Goal: Task Accomplishment & Management: Manage account settings

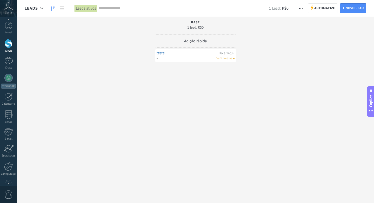
scroll to position [8, 0]
click at [10, 162] on div at bounding box center [8, 161] width 9 height 9
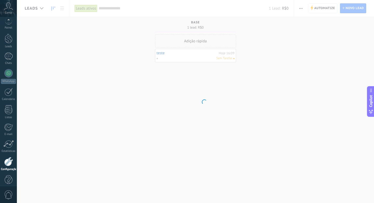
scroll to position [13, 0]
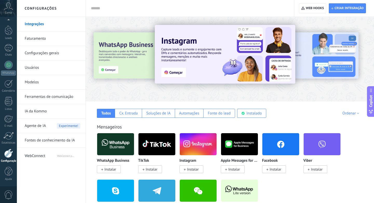
click at [40, 156] on span "WebConnect" at bounding box center [41, 155] width 32 height 12
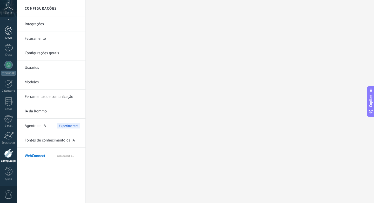
click at [11, 35] on div at bounding box center [9, 30] width 8 height 10
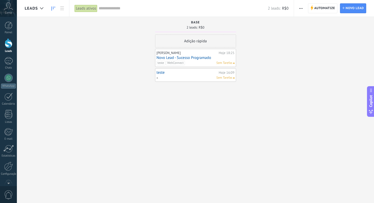
click at [158, 73] on link "teste" at bounding box center [187, 72] width 61 height 4
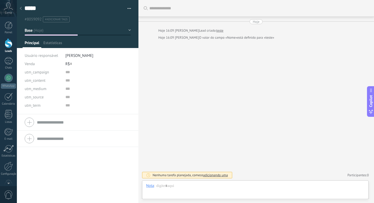
scroll to position [8, 0]
click at [127, 8] on button "button" at bounding box center [128, 9] width 8 height 8
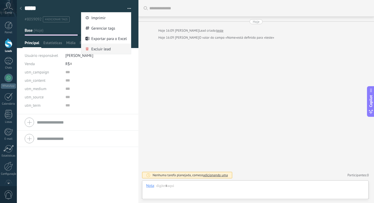
click at [108, 48] on span "Excluir lead" at bounding box center [100, 49] width 19 height 10
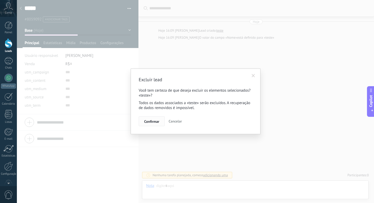
click at [152, 120] on span "Confirmar" at bounding box center [151, 122] width 15 height 4
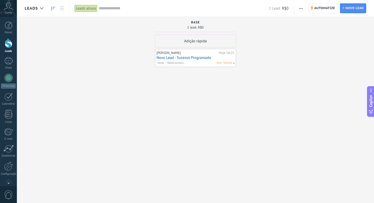
click at [174, 59] on link "Novo Lead - Sucesso Programado" at bounding box center [196, 58] width 78 height 4
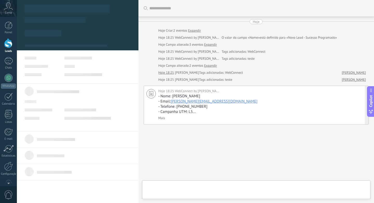
type textarea "**********"
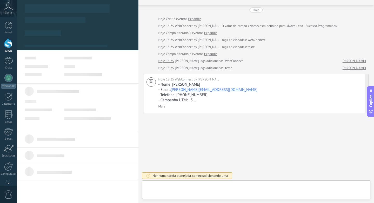
scroll to position [8, 0]
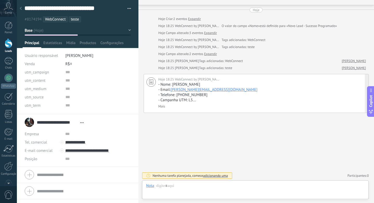
click at [162, 106] on link "Mais" at bounding box center [161, 106] width 7 height 4
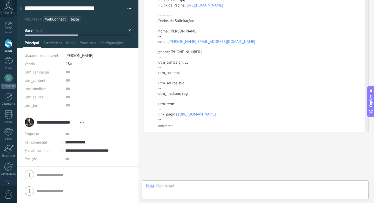
scroll to position [162, 0]
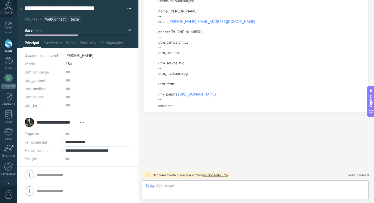
click at [80, 141] on input "**********" at bounding box center [97, 142] width 65 height 8
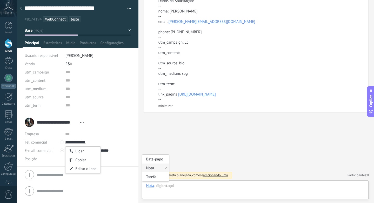
type input "**********"
click at [152, 187] on div "Nota" at bounding box center [150, 185] width 8 height 5
click at [186, 136] on div "Buscar Carregar mais Hoje Hoje Criar: 2 eventos Expandir Hoje 18:25 WebConnect …" at bounding box center [256, 30] width 236 height 345
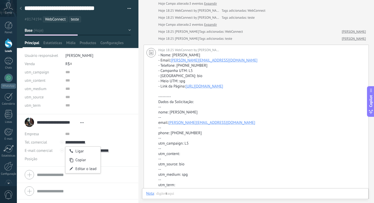
scroll to position [0, 0]
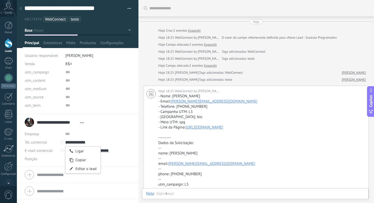
click at [116, 111] on div "utm_campaign utm_content utm_medium utm_source utm_term" at bounding box center [78, 91] width 106 height 46
click at [103, 42] on span "Configurações" at bounding box center [111, 45] width 23 height 8
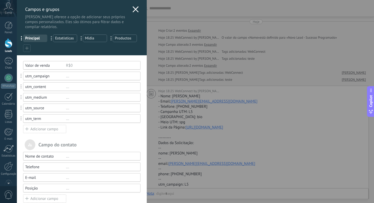
click at [35, 128] on div "Adicionar campo" at bounding box center [44, 129] width 43 height 8
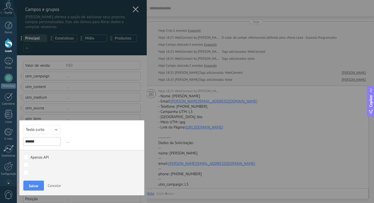
click at [41, 140] on input "******" at bounding box center [41, 141] width 37 height 9
type input "******"
click at [46, 133] on button "Texto curto" at bounding box center [41, 129] width 37 height 9
click at [46, 131] on li "Url" at bounding box center [42, 126] width 44 height 9
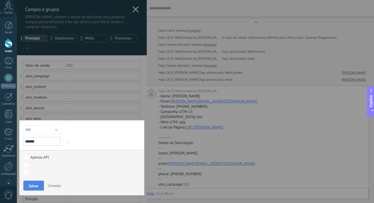
click at [34, 184] on span "Salvar" at bounding box center [34, 186] width 10 height 4
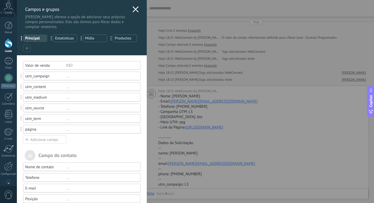
click at [133, 12] on icon at bounding box center [136, 9] width 6 height 6
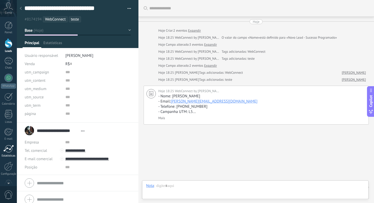
type textarea "**********"
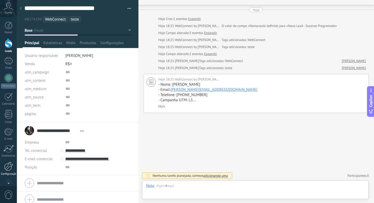
click at [6, 165] on div at bounding box center [8, 166] width 9 height 9
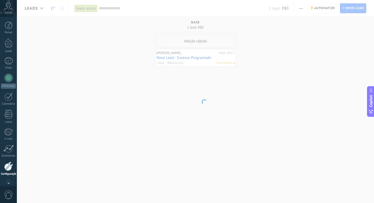
scroll to position [13, 0]
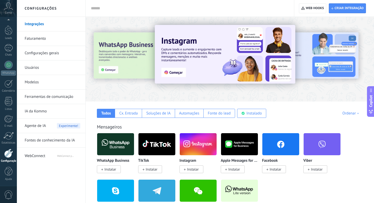
click at [39, 156] on span "WebConnect" at bounding box center [41, 155] width 32 height 12
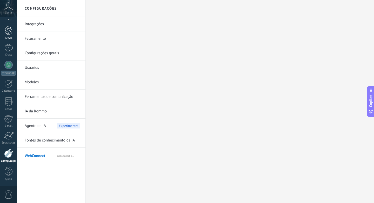
click at [9, 34] on div at bounding box center [9, 30] width 8 height 10
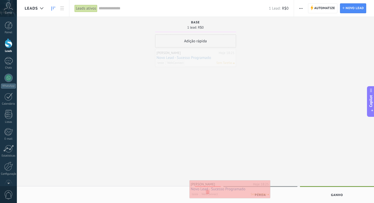
drag, startPoint x: 181, startPoint y: 56, endPoint x: 215, endPoint y: 190, distance: 138.2
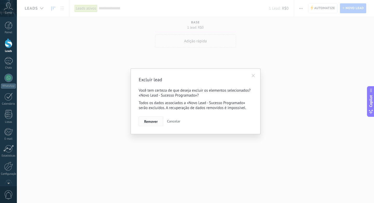
click at [159, 123] on button "Remover" at bounding box center [151, 121] width 24 height 10
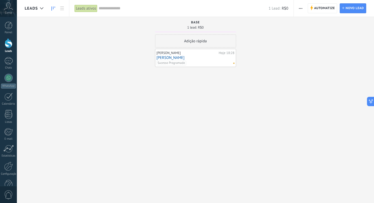
click at [300, 9] on span "button" at bounding box center [300, 8] width 3 height 10
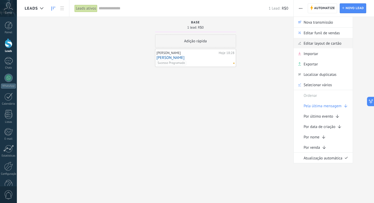
click at [305, 43] on span "Editar layout de cartão" at bounding box center [323, 43] width 38 height 10
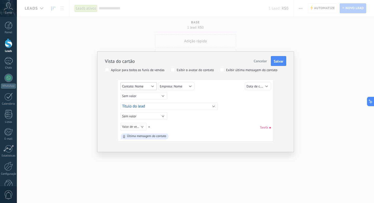
click at [141, 88] on span "Contato: Nome" at bounding box center [132, 86] width 21 height 4
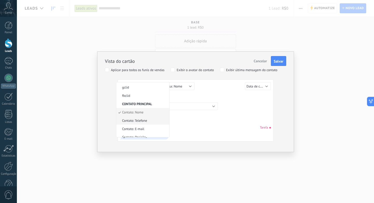
scroll to position [151, 0]
click at [140, 116] on span "Contato: Telefone" at bounding box center [141, 118] width 51 height 4
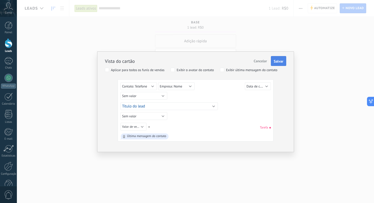
click at [275, 62] on span "Salvar" at bounding box center [279, 61] width 10 height 4
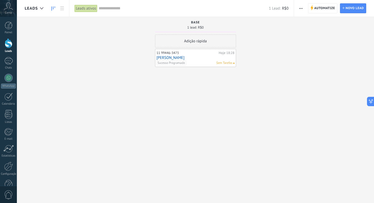
click at [177, 58] on link "[PERSON_NAME]" at bounding box center [196, 58] width 78 height 4
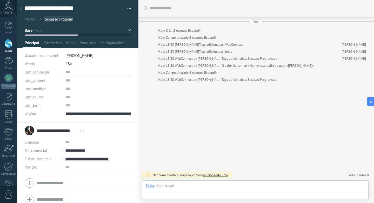
click at [66, 72] on input "text" at bounding box center [97, 72] width 65 height 8
click at [5, 42] on div at bounding box center [9, 43] width 8 height 10
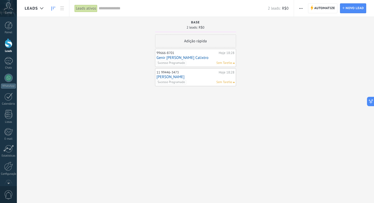
click at [163, 58] on link "Genir [PERSON_NAME] Calixtro" at bounding box center [196, 58] width 78 height 4
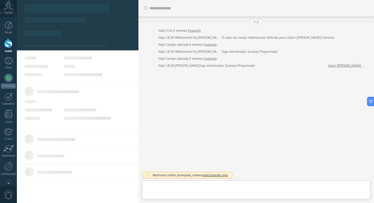
scroll to position [8, 0]
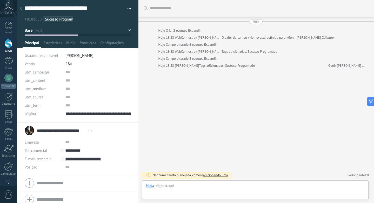
click at [5, 40] on div at bounding box center [9, 43] width 8 height 10
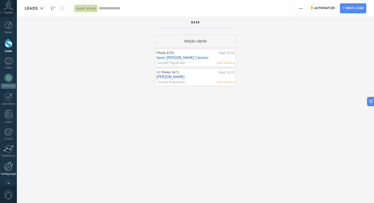
click at [5, 162] on div at bounding box center [8, 166] width 9 height 9
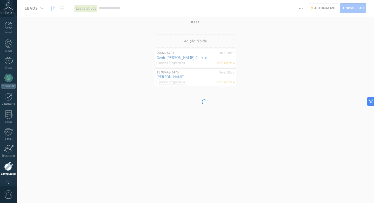
scroll to position [13, 0]
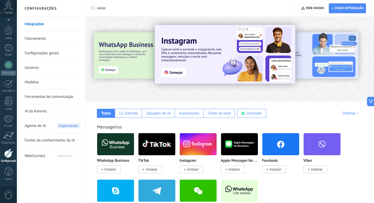
click at [50, 157] on span "WebConnect" at bounding box center [41, 155] width 32 height 12
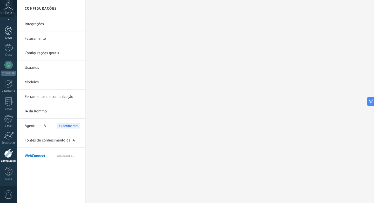
click at [5, 29] on div at bounding box center [9, 30] width 8 height 10
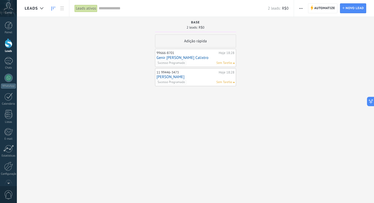
click at [178, 56] on link "Genir [PERSON_NAME] Calixtro" at bounding box center [196, 58] width 78 height 4
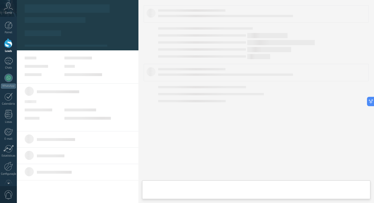
type textarea "**********"
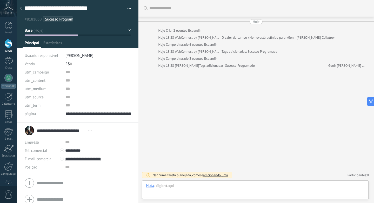
scroll to position [8, 0]
click at [110, 45] on span "Configurações" at bounding box center [111, 45] width 23 height 8
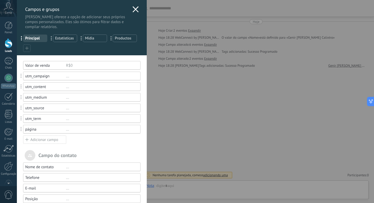
click at [60, 80] on div "utm_campaign ..." at bounding box center [81, 76] width 117 height 9
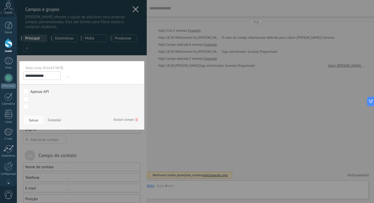
click at [41, 88] on div "Apenas API Base Ganho Perdido Base Ganho Perdido" at bounding box center [81, 99] width 125 height 30
click at [41, 91] on div "Apenas API" at bounding box center [39, 91] width 19 height 5
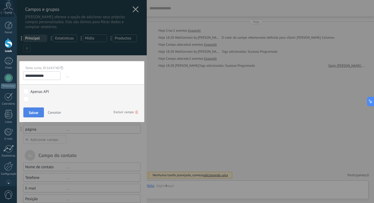
click at [36, 112] on span "Salvar" at bounding box center [34, 113] width 10 height 4
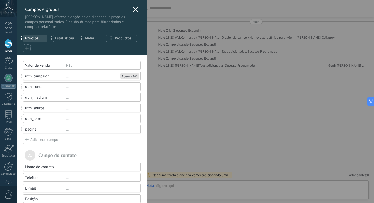
click at [128, 80] on div "utm_campaign ... Apenas API" at bounding box center [81, 76] width 117 height 9
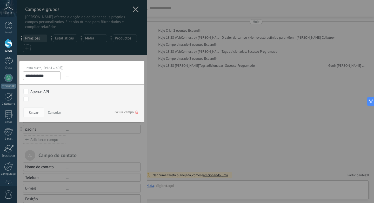
click at [128, 77] on span "..." at bounding box center [103, 76] width 76 height 9
click at [53, 109] on button "Cancelar" at bounding box center [54, 113] width 17 height 10
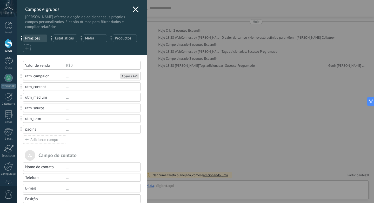
click at [54, 140] on div "Adicionar campo" at bounding box center [44, 140] width 43 height 8
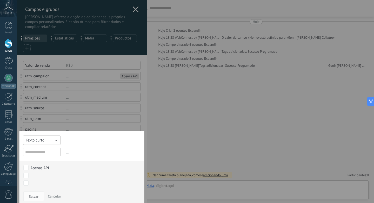
click at [50, 137] on button "Texto curto" at bounding box center [41, 140] width 37 height 9
drag, startPoint x: 86, startPoint y: 145, endPoint x: 83, endPoint y: 145, distance: 3.1
click at [86, 145] on div "Texto curto Numérico Interruptor Selecionar Seleção múltipla Data Url Texto lon…" at bounding box center [81, 168] width 125 height 75
click at [46, 167] on div "Apenas API" at bounding box center [39, 168] width 19 height 5
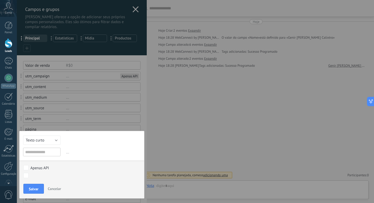
click at [40, 167] on div "Apenas API" at bounding box center [39, 168] width 19 height 5
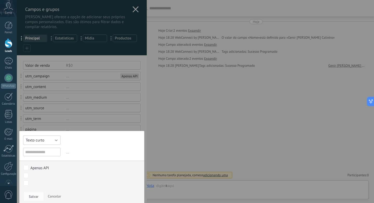
click at [45, 140] on button "Texto curto" at bounding box center [41, 140] width 37 height 9
click at [45, 156] on span "Texto longo" at bounding box center [41, 153] width 43 height 5
click at [81, 145] on div "Texto curto Numérico Interruptor Selecionar Seleção múltipla Data Url Texto lon…" at bounding box center [81, 168] width 125 height 75
click at [57, 195] on span "Cancelar" at bounding box center [54, 196] width 13 height 5
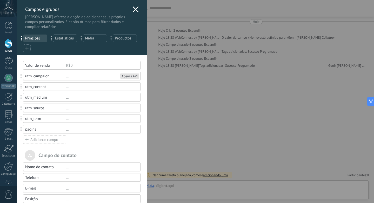
click at [67, 78] on div "..." at bounding box center [101, 76] width 70 height 5
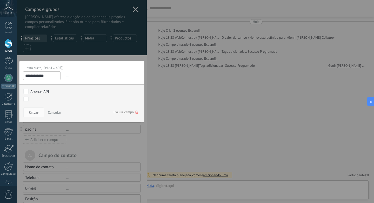
click at [124, 113] on span "Excluir campo" at bounding box center [126, 112] width 24 height 9
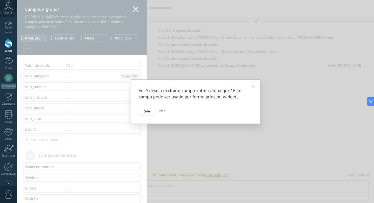
click at [149, 113] on span "Sim" at bounding box center [147, 111] width 6 height 4
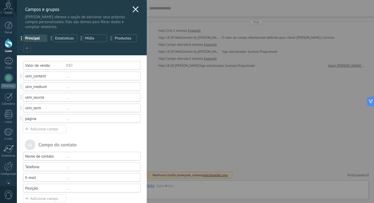
click at [70, 77] on div "..." at bounding box center [101, 76] width 70 height 5
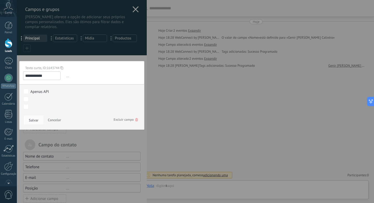
click at [122, 120] on span "Excluir campo" at bounding box center [126, 119] width 24 height 9
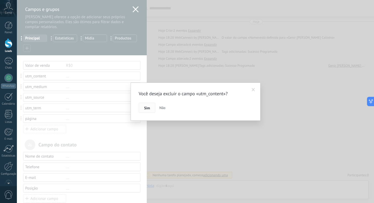
click at [144, 107] on button "Sim" at bounding box center [147, 108] width 17 height 10
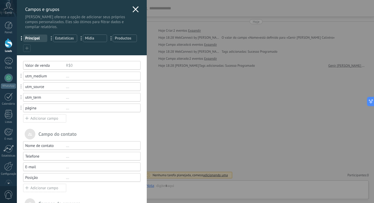
click at [64, 76] on div "utm_medium" at bounding box center [45, 76] width 41 height 5
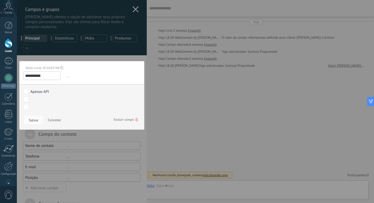
click at [119, 118] on span "Excluir campo" at bounding box center [126, 119] width 24 height 9
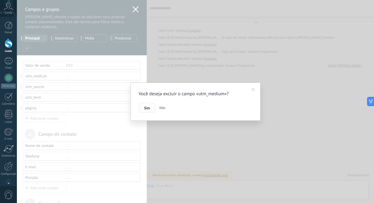
click at [142, 109] on button "Sim" at bounding box center [147, 108] width 17 height 10
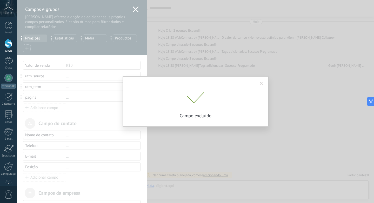
click at [60, 77] on div "Você deseja excluir o campo «utm_medium»? Sim Não Campo excluído" at bounding box center [195, 101] width 357 height 203
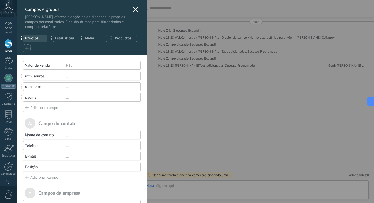
click at [66, 78] on div "..." at bounding box center [101, 76] width 70 height 5
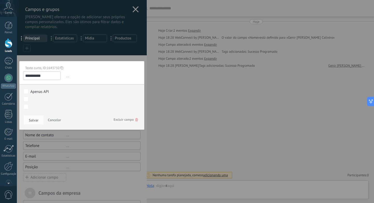
click at [122, 120] on span "Excluir campo" at bounding box center [126, 119] width 24 height 9
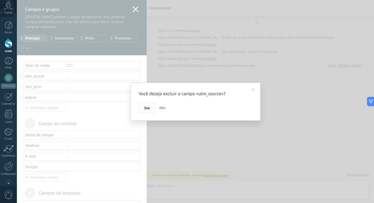
click at [146, 110] on button "Sim" at bounding box center [147, 108] width 17 height 10
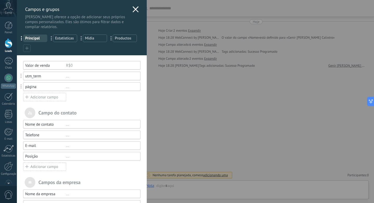
click at [68, 77] on div "..." at bounding box center [101, 76] width 70 height 5
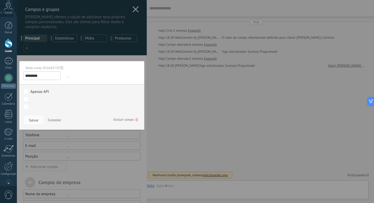
click at [123, 121] on span "Excluir campo" at bounding box center [126, 119] width 24 height 9
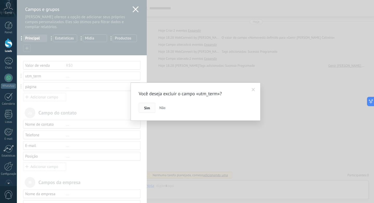
click at [146, 108] on span "Sim" at bounding box center [147, 108] width 6 height 4
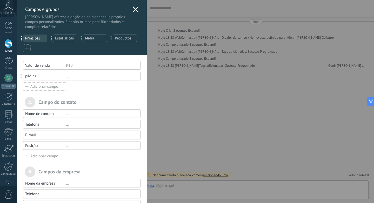
click at [50, 87] on div "Adicionar campo" at bounding box center [44, 86] width 43 height 8
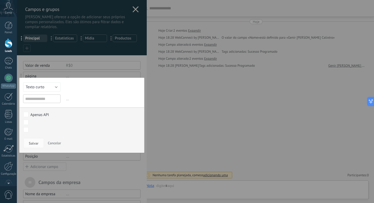
click at [45, 100] on input "text" at bounding box center [41, 99] width 37 height 9
type input "**********"
click at [32, 84] on button "Texto curto" at bounding box center [41, 86] width 37 height 9
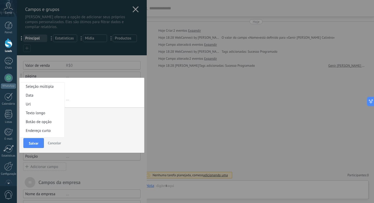
scroll to position [42, 0]
click at [42, 110] on span "Texto longo" at bounding box center [41, 107] width 43 height 5
click at [35, 142] on span "Salvar" at bounding box center [34, 144] width 10 height 4
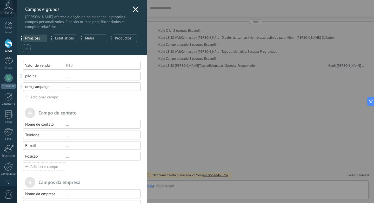
click at [196, 30] on div "Campos e grupos Kommo oferece a opção de adicionar seus próprios campos persona…" at bounding box center [195, 101] width 357 height 203
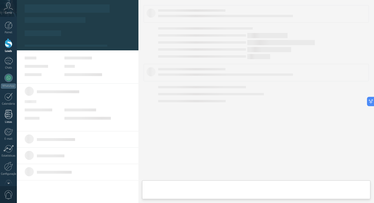
type textarea "***"
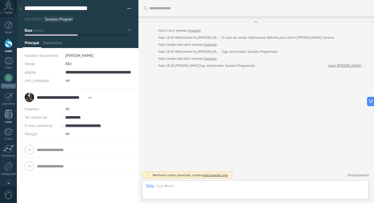
scroll to position [5, 0]
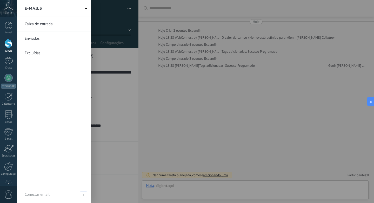
drag, startPoint x: 4, startPoint y: 166, endPoint x: 18, endPoint y: 161, distance: 14.8
click at [4, 167] on div at bounding box center [8, 166] width 9 height 9
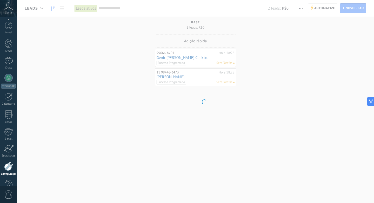
scroll to position [13, 0]
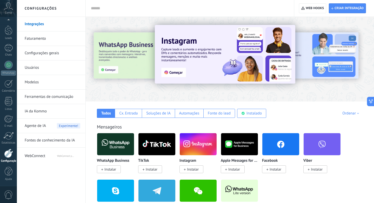
click at [52, 156] on span "WebConnect" at bounding box center [41, 155] width 32 height 12
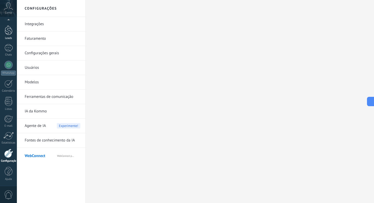
click at [6, 32] on div at bounding box center [9, 30] width 8 height 10
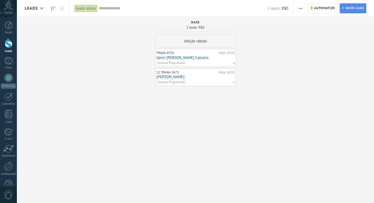
click at [165, 78] on link "[PERSON_NAME]" at bounding box center [196, 77] width 78 height 4
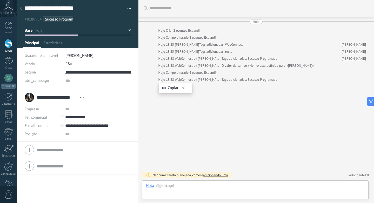
scroll to position [5, 0]
click at [8, 49] on link "Leads" at bounding box center [8, 45] width 17 height 15
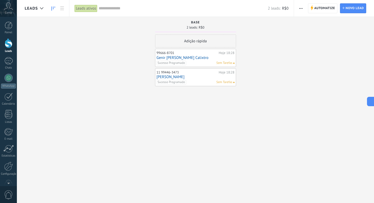
click at [170, 76] on link "[PERSON_NAME]" at bounding box center [196, 77] width 78 height 4
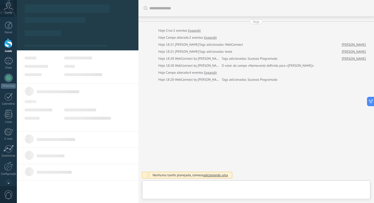
type textarea "***"
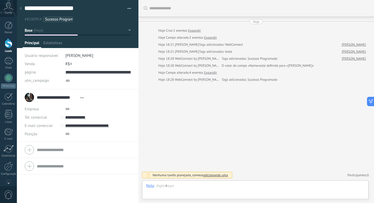
scroll to position [5, 0]
click at [9, 42] on div at bounding box center [9, 43] width 8 height 10
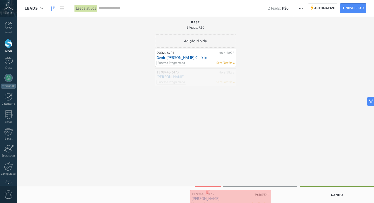
drag, startPoint x: 179, startPoint y: 75, endPoint x: 214, endPoint y: 196, distance: 126.8
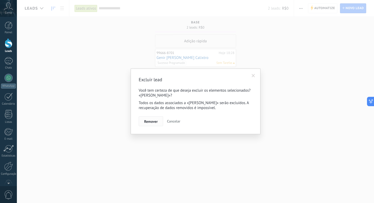
click at [154, 123] on span "Remover" at bounding box center [151, 122] width 14 height 4
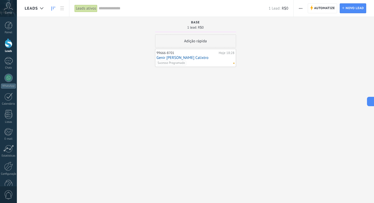
click at [177, 58] on link "Genir [PERSON_NAME] Calixtro" at bounding box center [196, 58] width 78 height 4
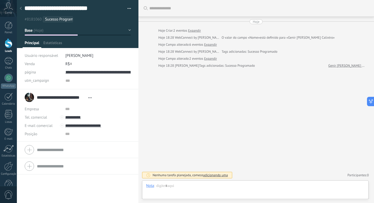
scroll to position [5, 0]
click at [10, 43] on div at bounding box center [9, 43] width 8 height 10
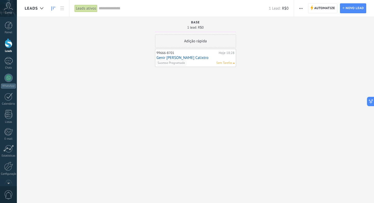
click at [5, 44] on div at bounding box center [9, 43] width 8 height 10
click at [164, 58] on link "[PERSON_NAME]" at bounding box center [196, 58] width 78 height 4
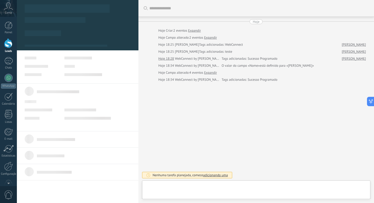
type textarea "***"
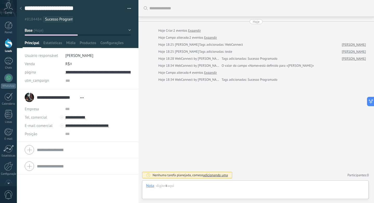
click at [8, 161] on div "Painel Leads Chats WhatsApp Clientes" at bounding box center [8, 111] width 17 height 178
click at [8, 163] on div at bounding box center [8, 166] width 9 height 9
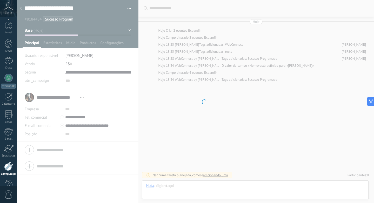
scroll to position [13, 0]
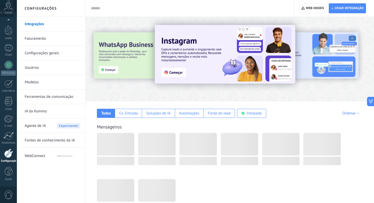
click at [36, 160] on span "WebConnect" at bounding box center [41, 155] width 32 height 12
